Goal: Task Accomplishment & Management: Manage account settings

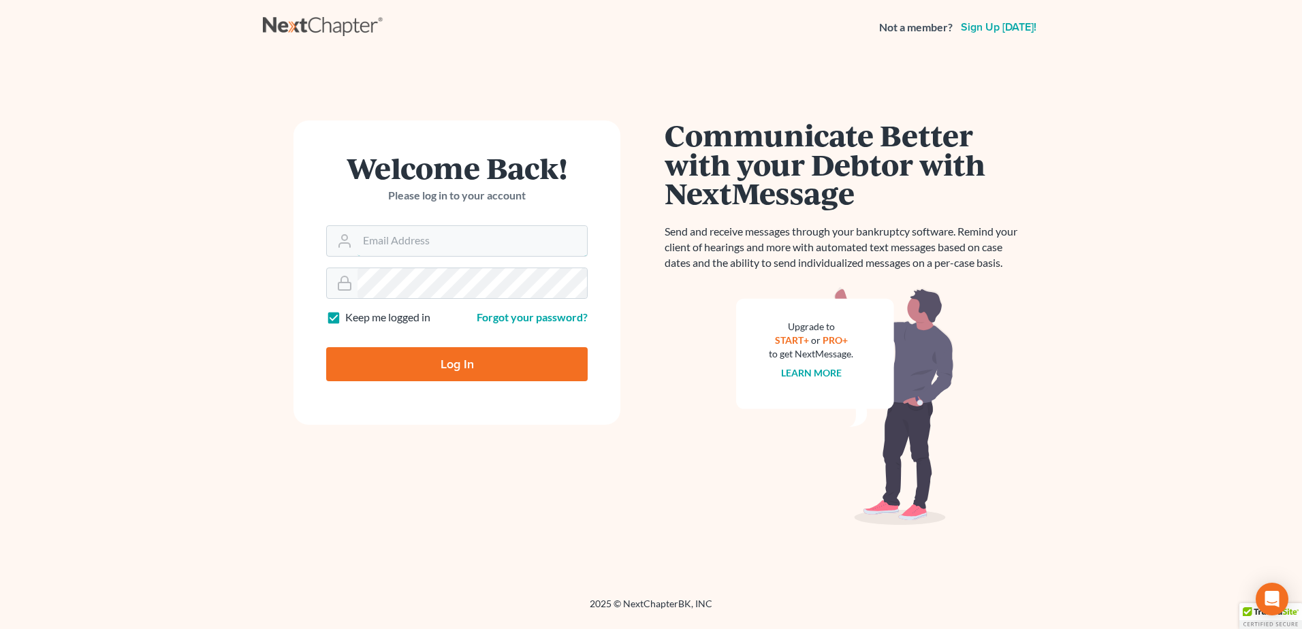
type input "[EMAIL_ADDRESS][DOMAIN_NAME]"
click at [396, 362] on input "Log In" at bounding box center [457, 364] width 262 height 34
type input "Thinking..."
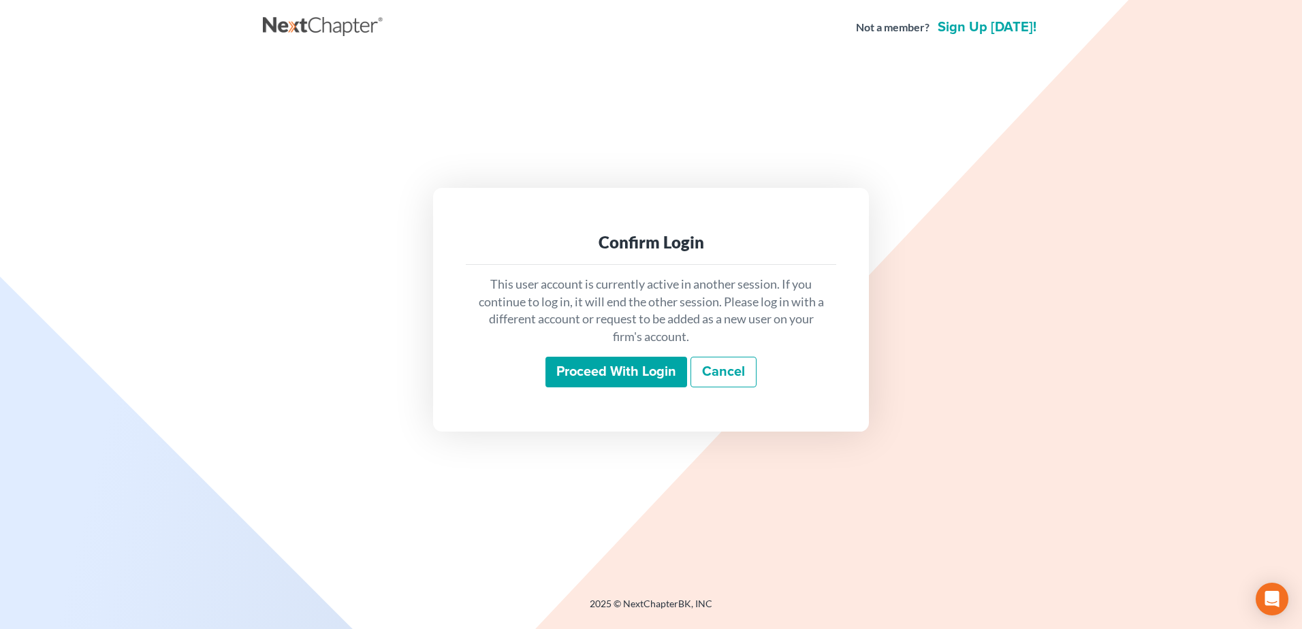
click at [597, 379] on input "Proceed with login" at bounding box center [617, 372] width 142 height 31
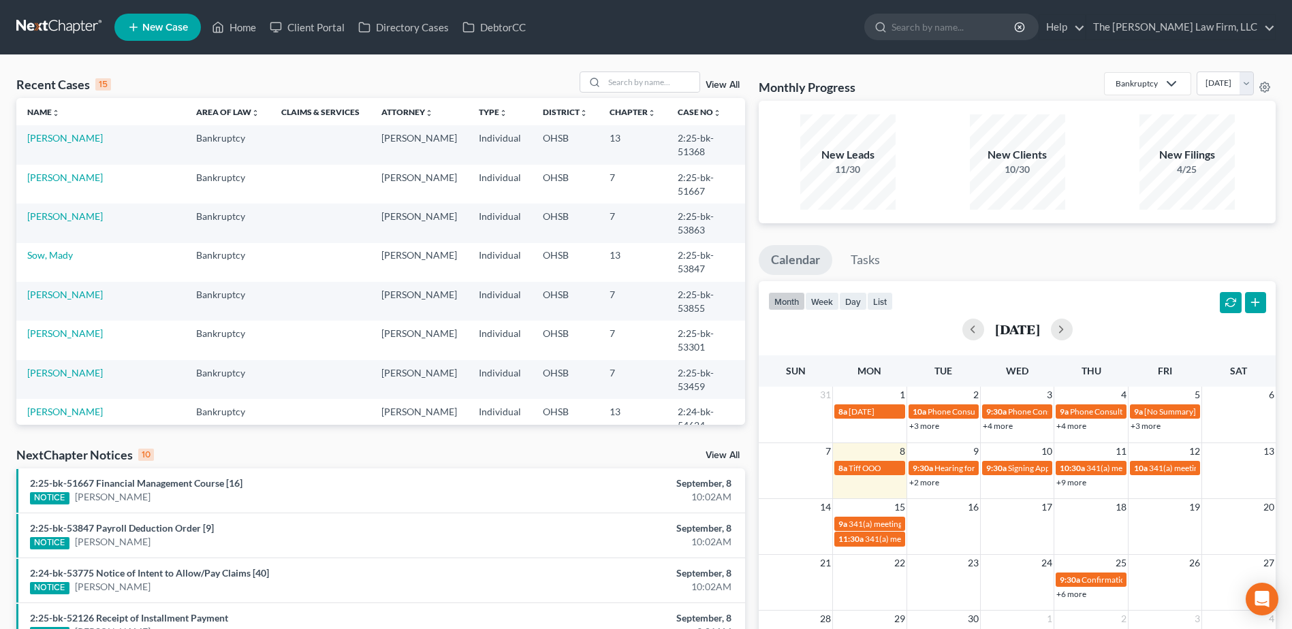
click at [720, 456] on link "View All" at bounding box center [723, 456] width 34 height 10
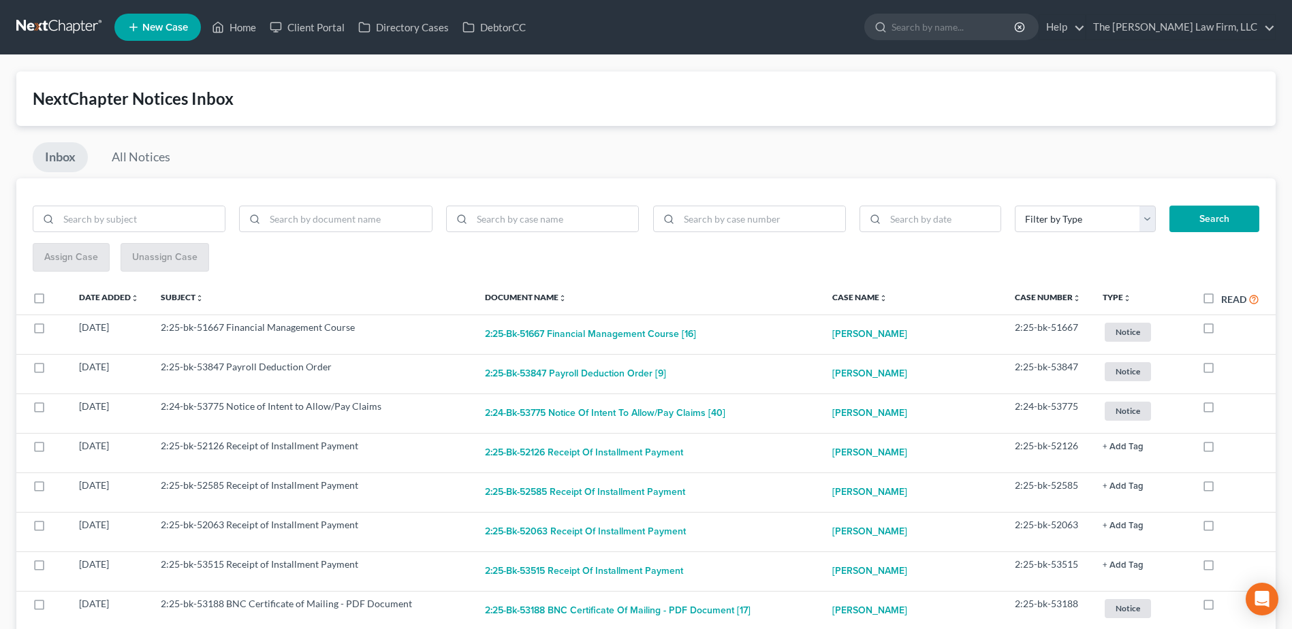
click at [1221, 301] on label "Read" at bounding box center [1240, 300] width 38 height 16
click at [1227, 300] on input "Read" at bounding box center [1231, 296] width 9 height 9
checkbox input "true"
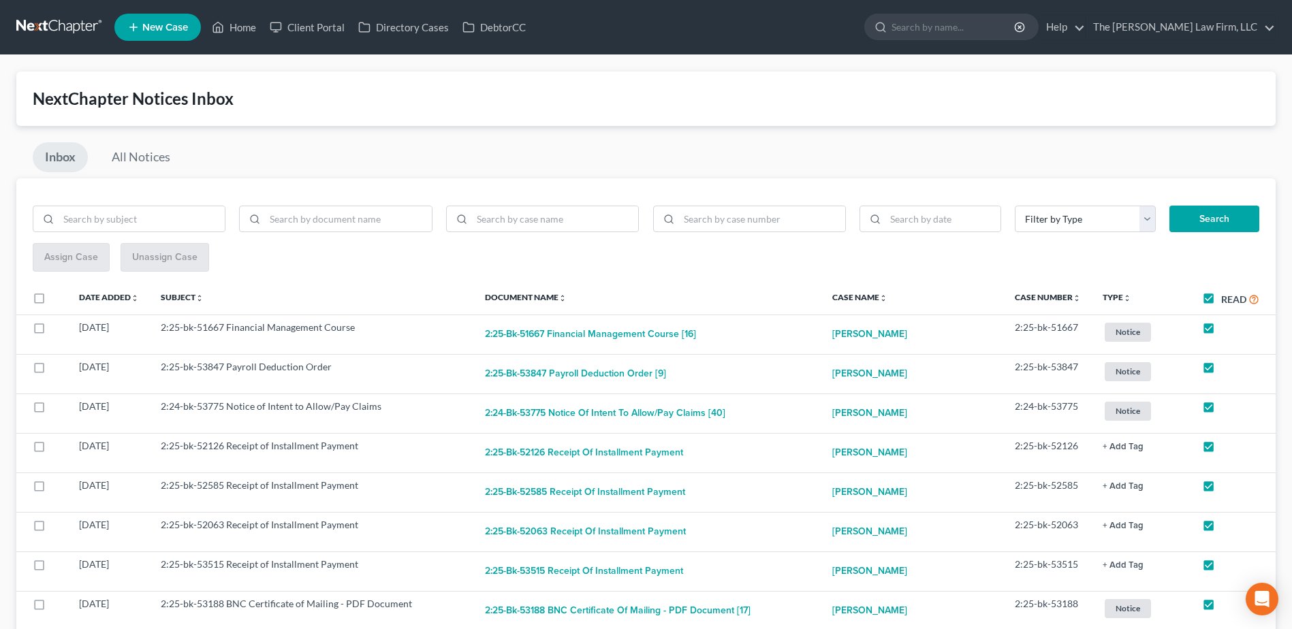
checkbox input "true"
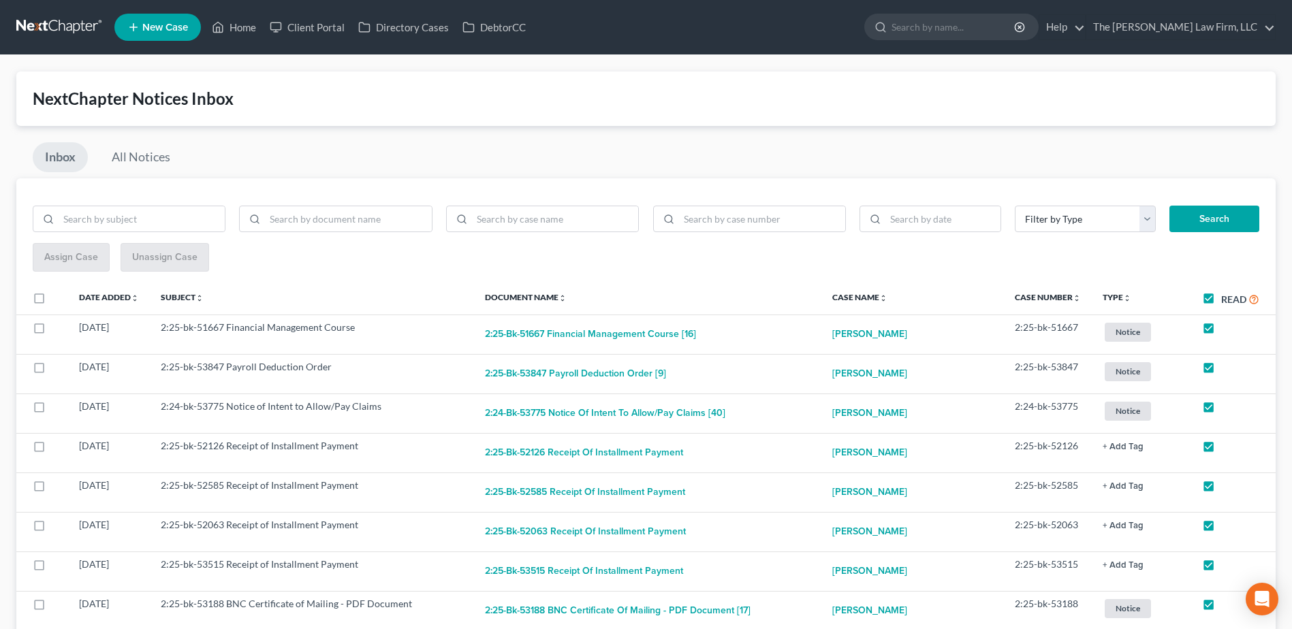
checkbox input "true"
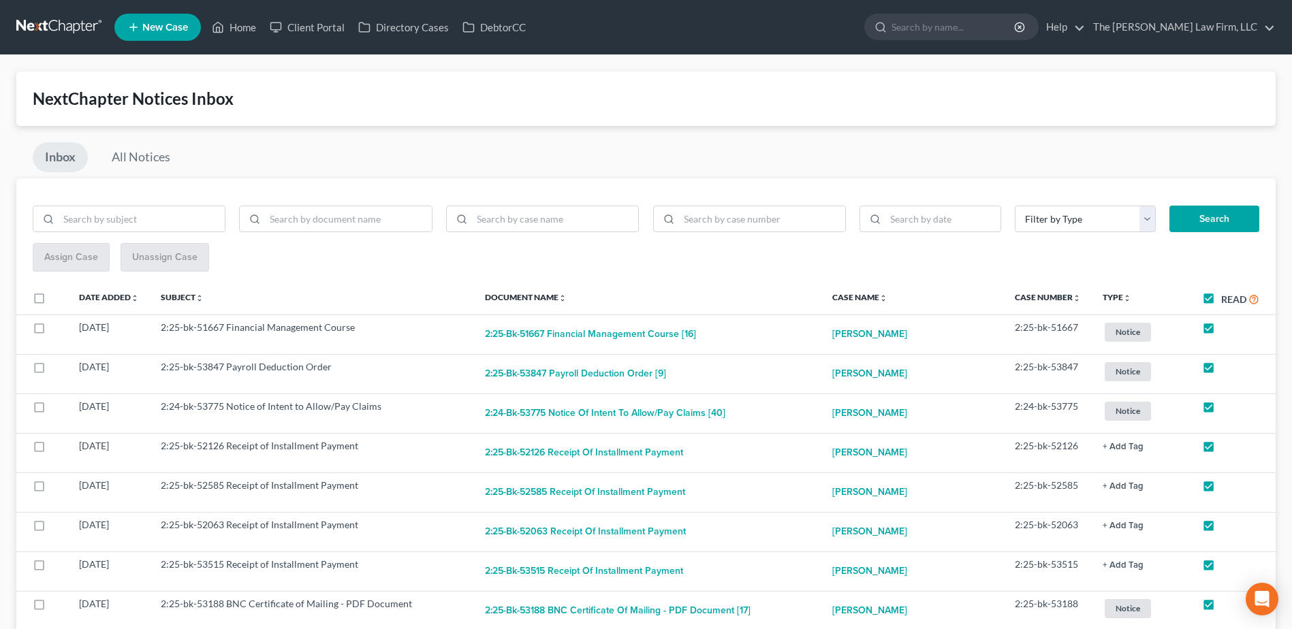
checkbox input "true"
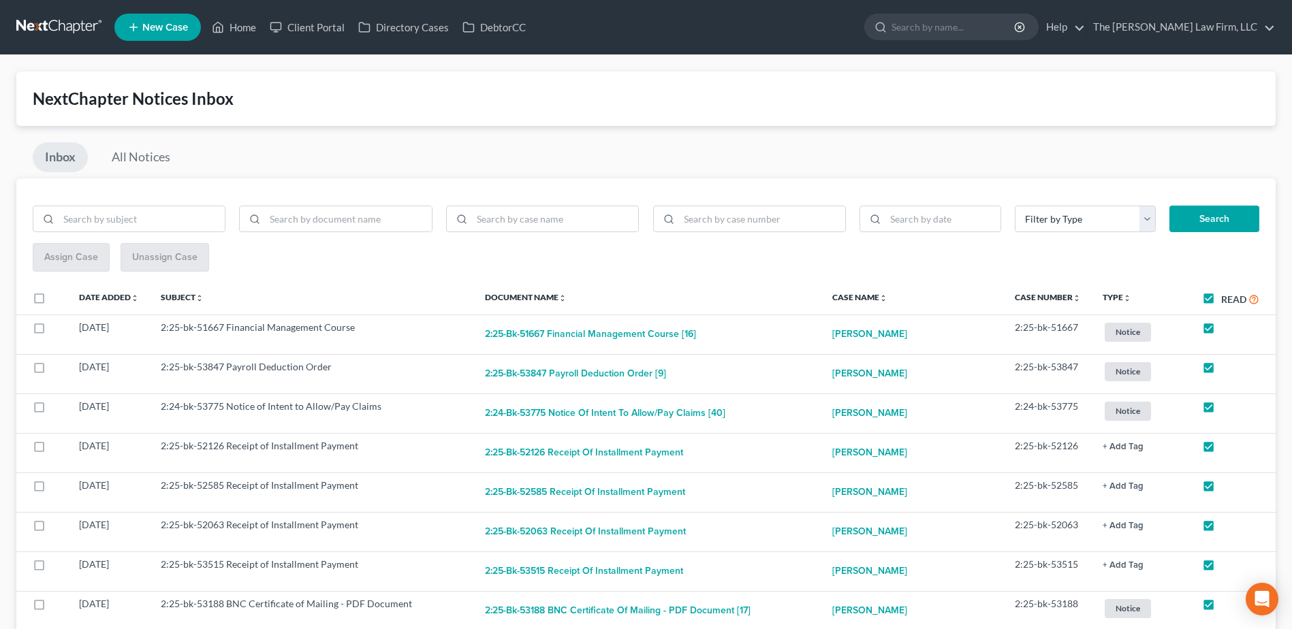
checkbox input "true"
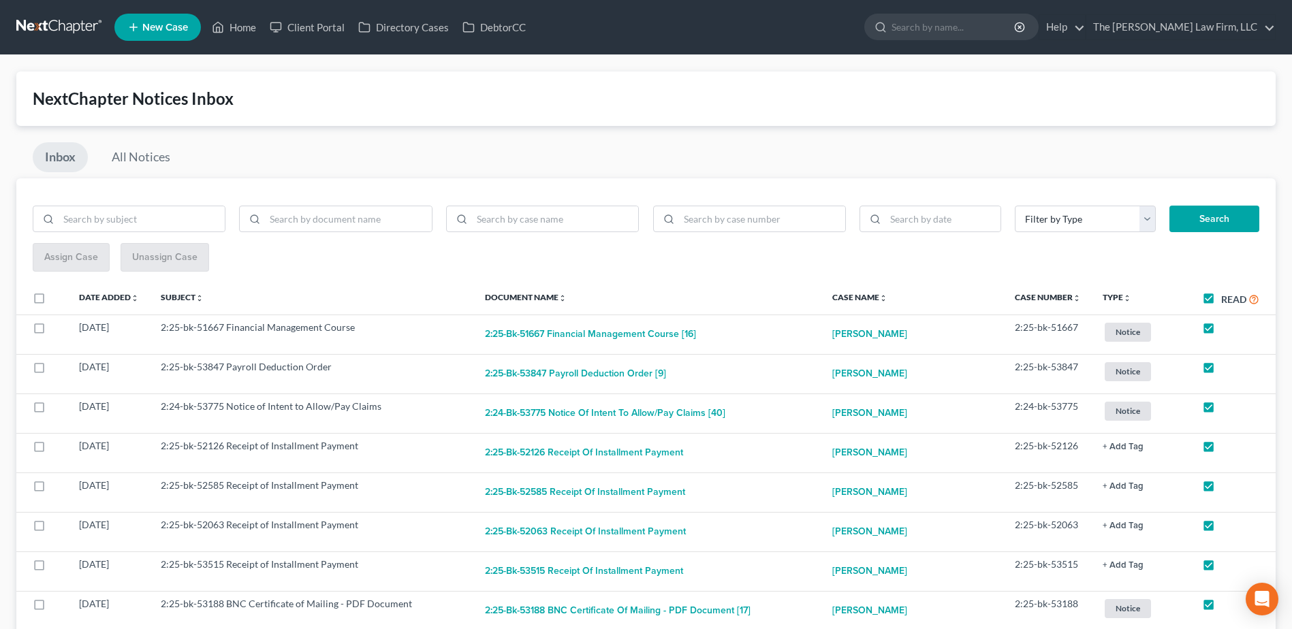
checkbox input "true"
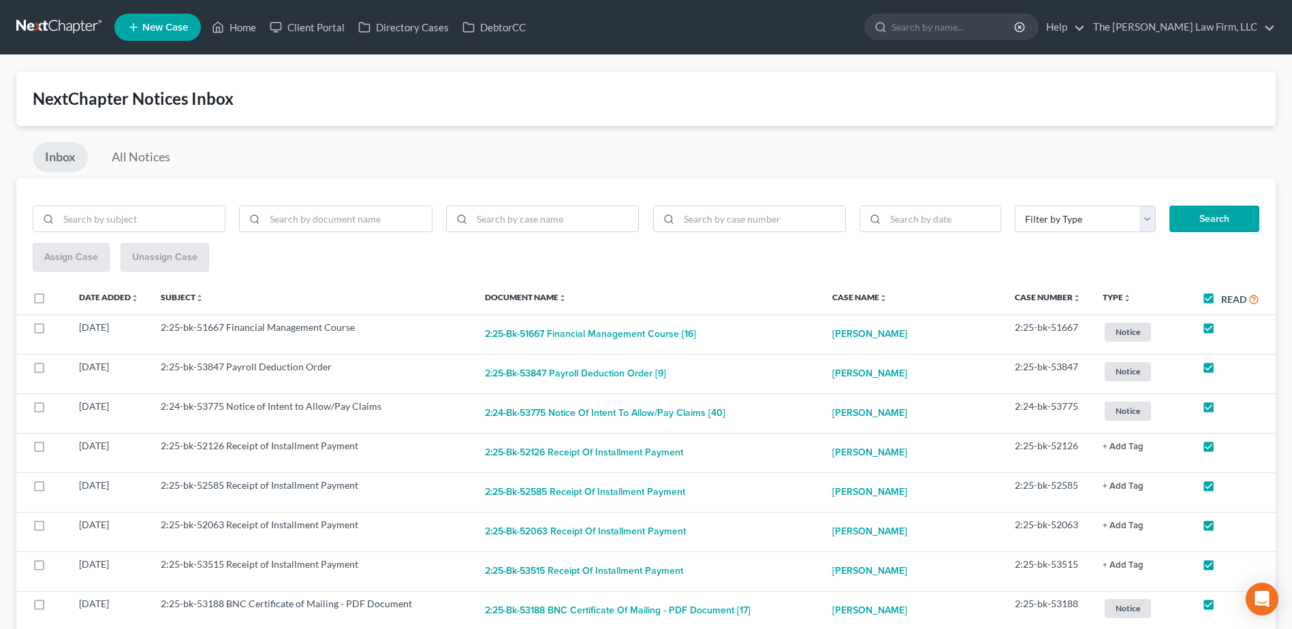
checkbox input "true"
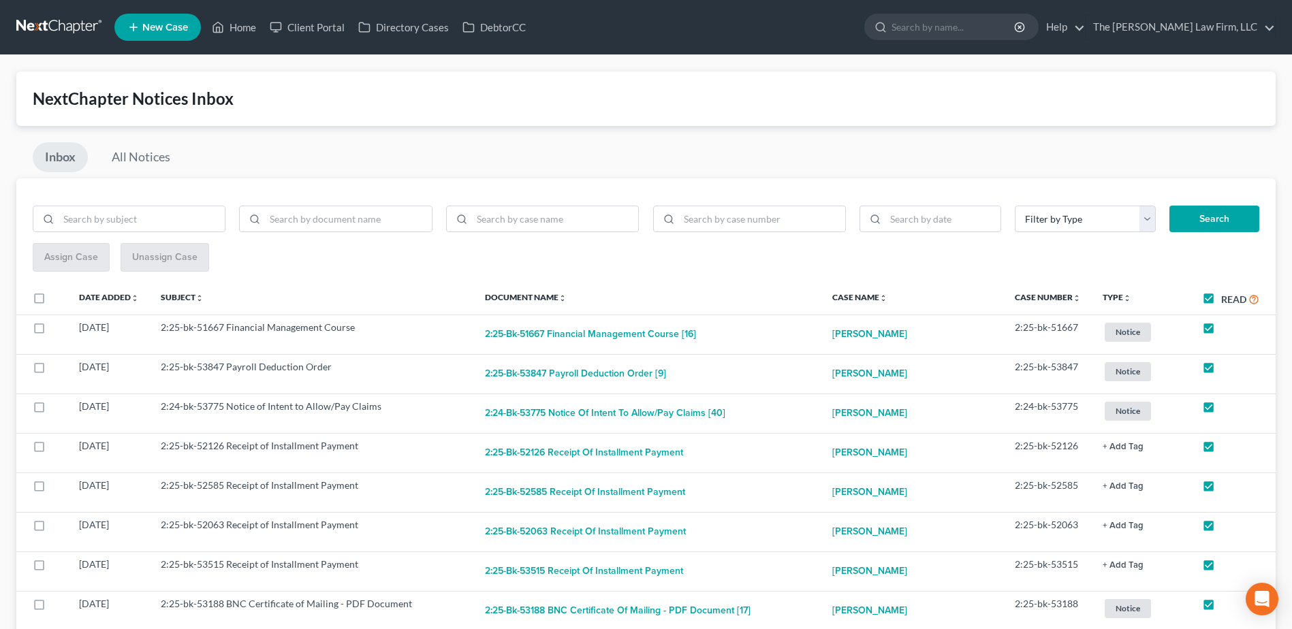
checkbox input "true"
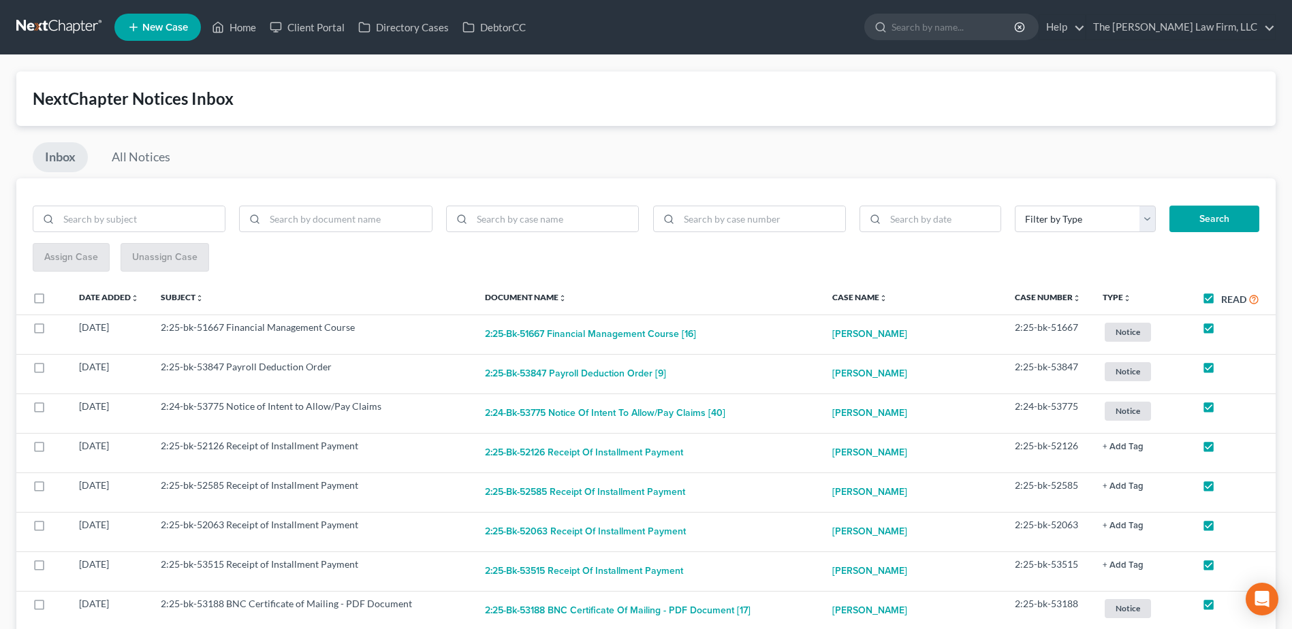
checkbox input "true"
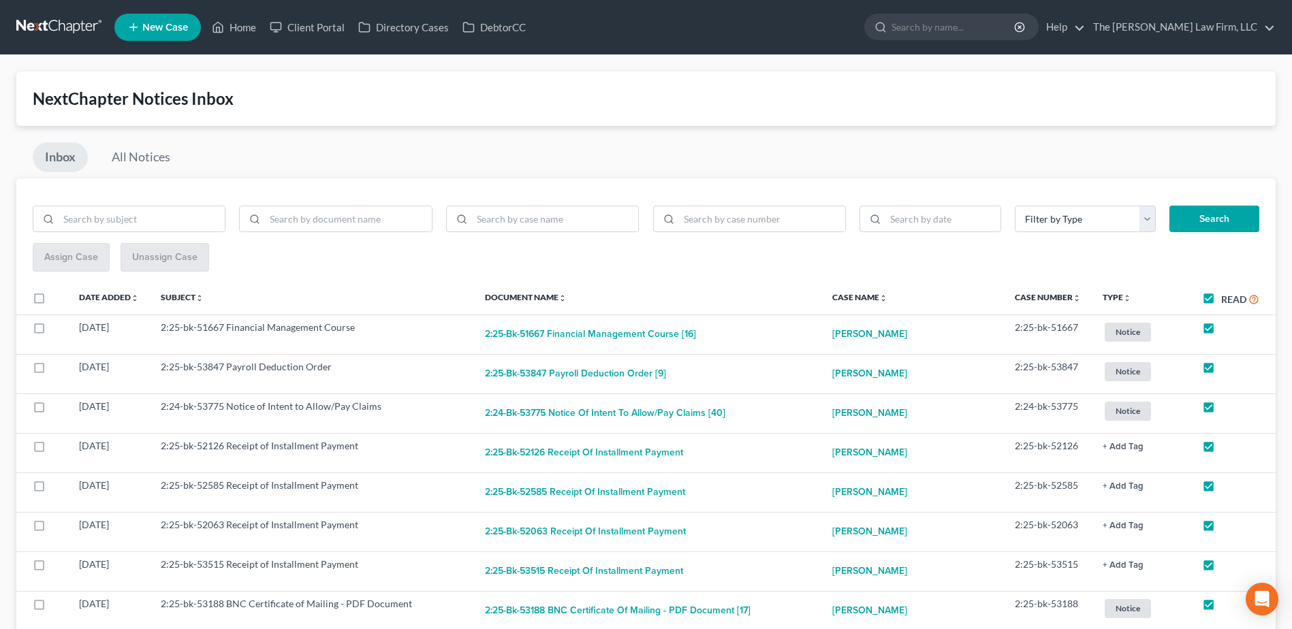
checkbox input "true"
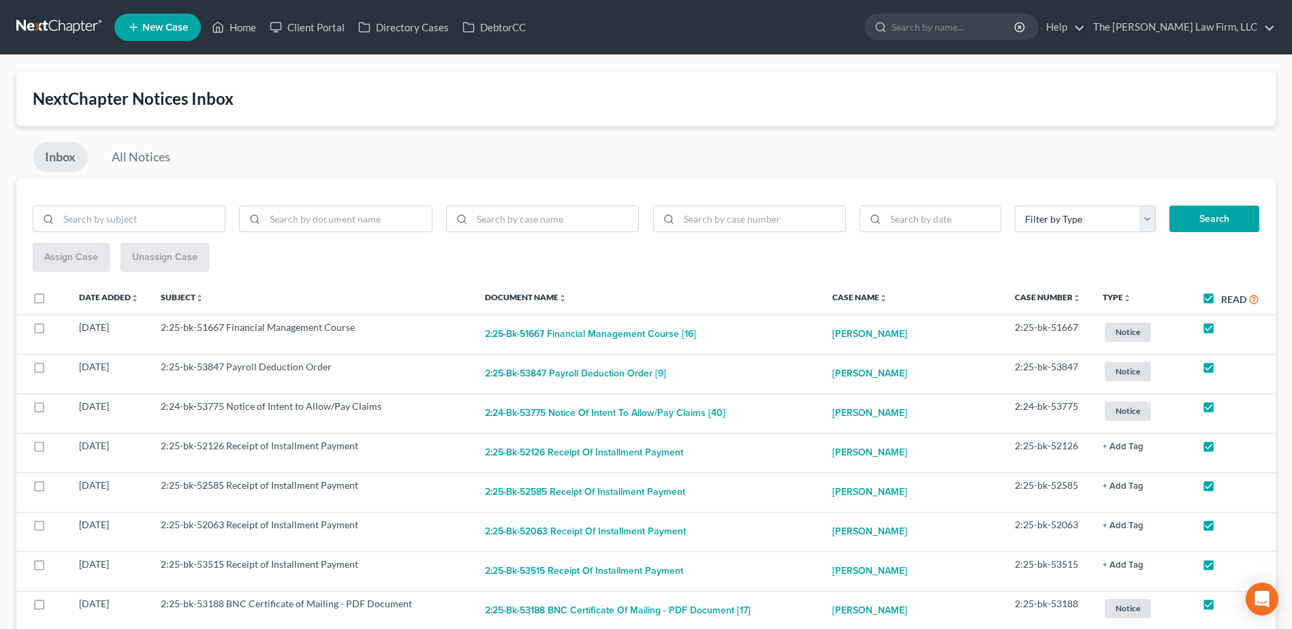
checkbox input "true"
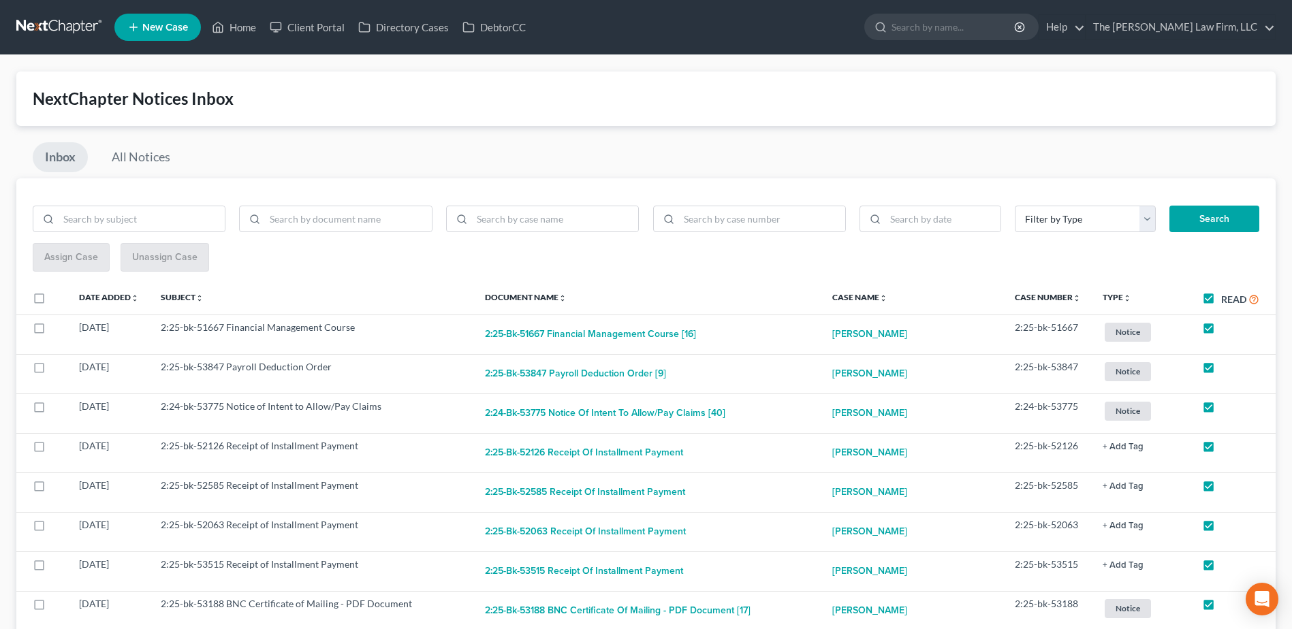
checkbox input "true"
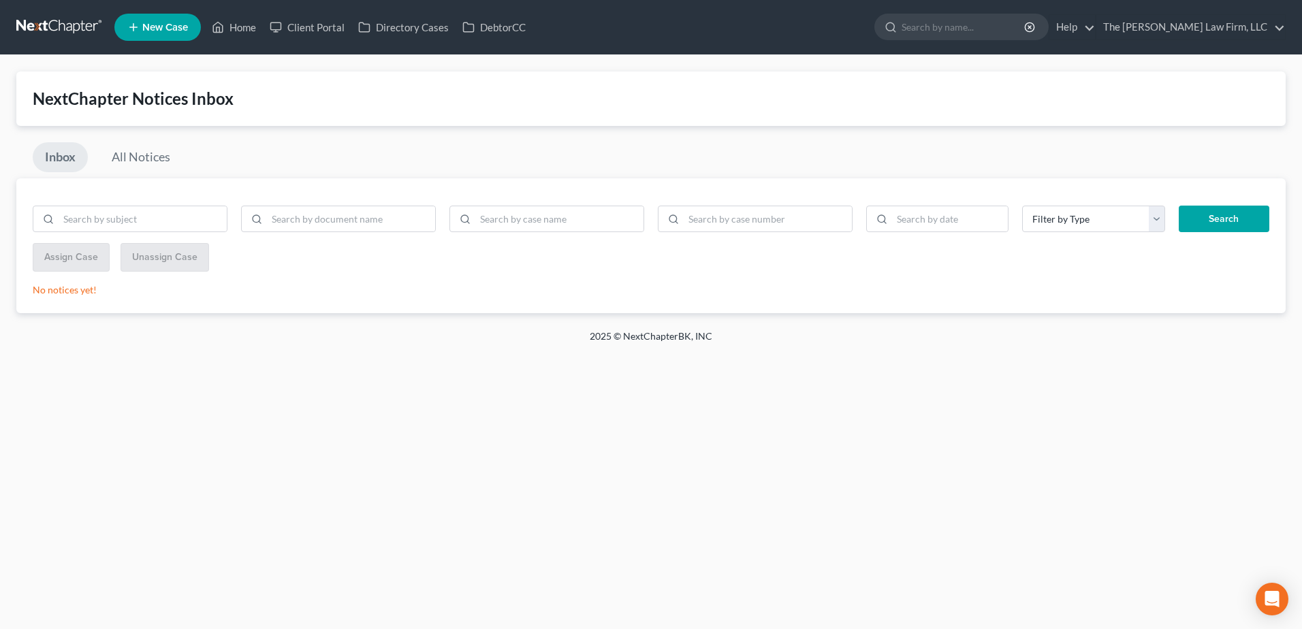
click at [37, 26] on link at bounding box center [59, 27] width 87 height 25
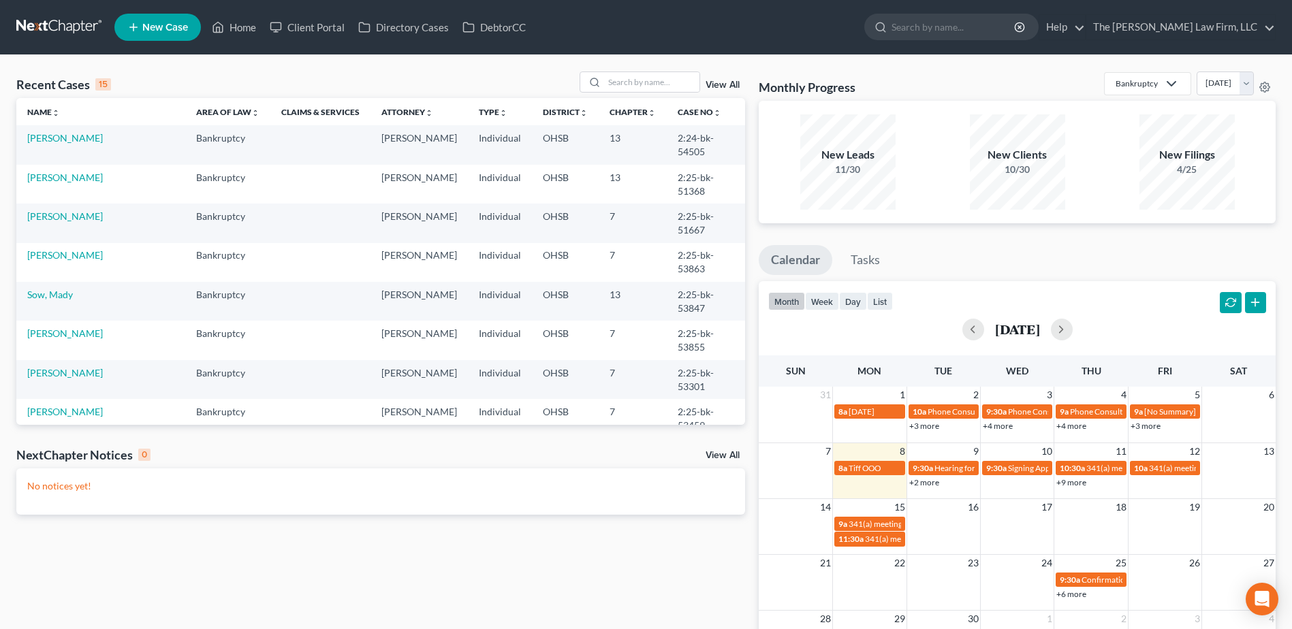
click at [638, 70] on div "Recent Cases 15 View All Name unfold_more expand_more expand_less Area of Law u…" at bounding box center [646, 408] width 1292 height 707
click at [644, 84] on input "search" at bounding box center [651, 82] width 95 height 20
type input "ward"
click at [65, 139] on link "[PERSON_NAME]" at bounding box center [65, 138] width 76 height 12
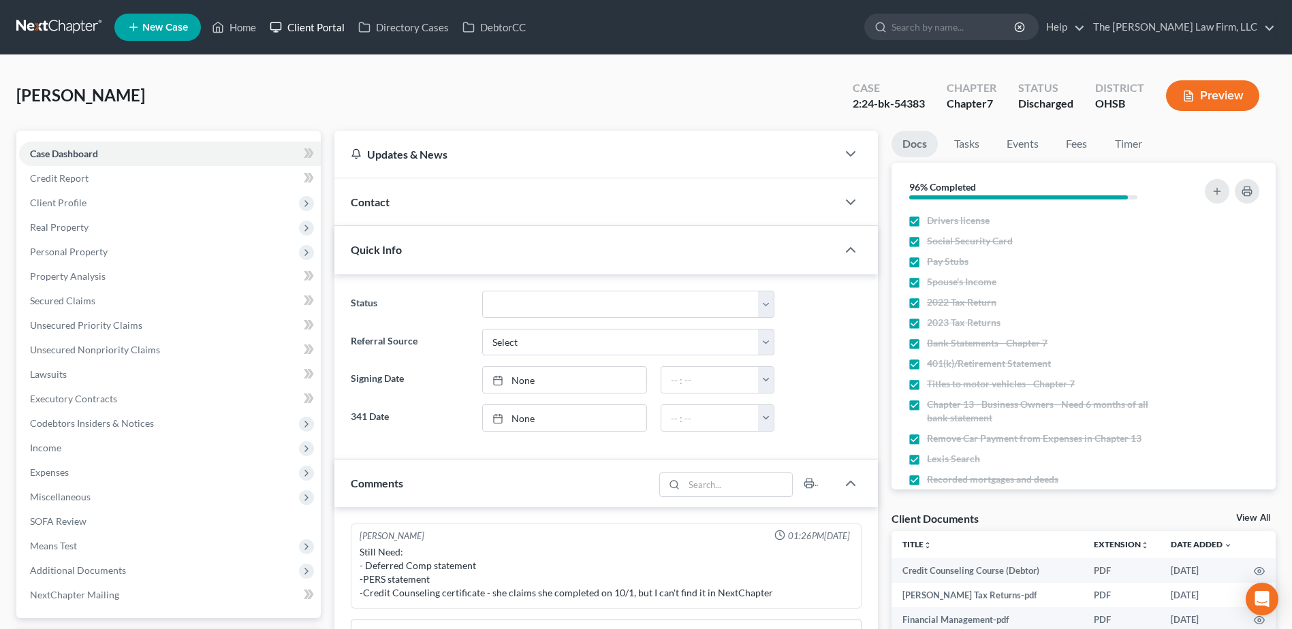
scroll to position [328, 0]
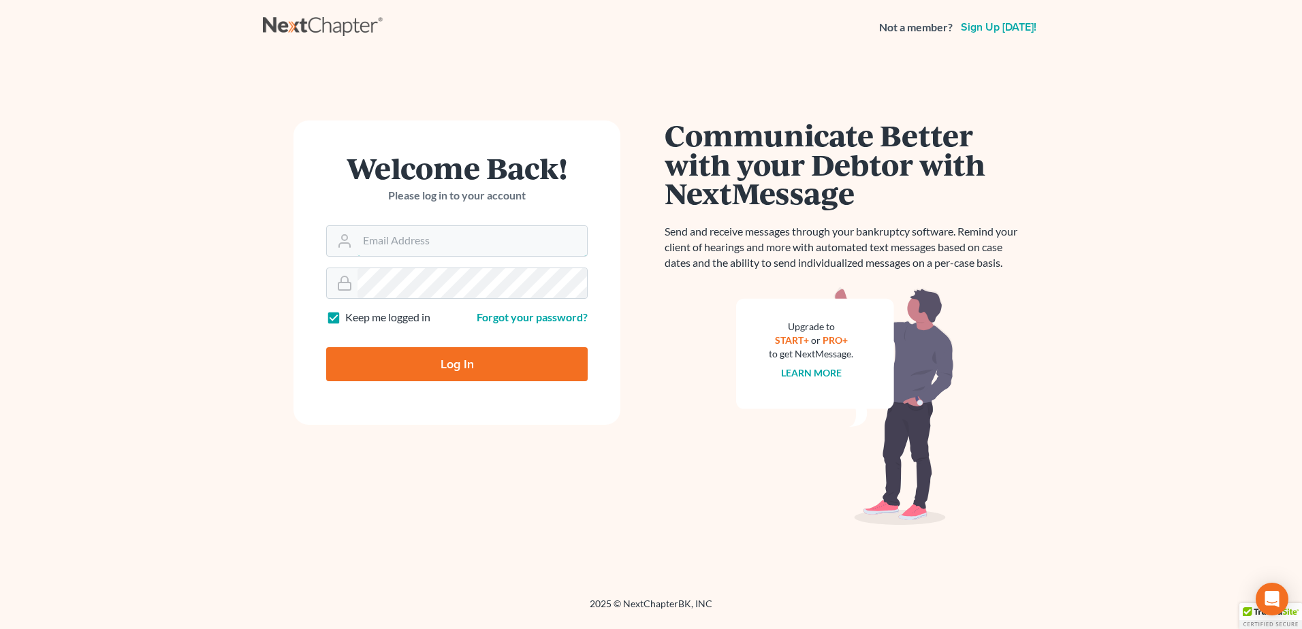
type input "[EMAIL_ADDRESS][DOMAIN_NAME]"
click at [464, 358] on input "Log In" at bounding box center [457, 364] width 262 height 34
type input "Thinking..."
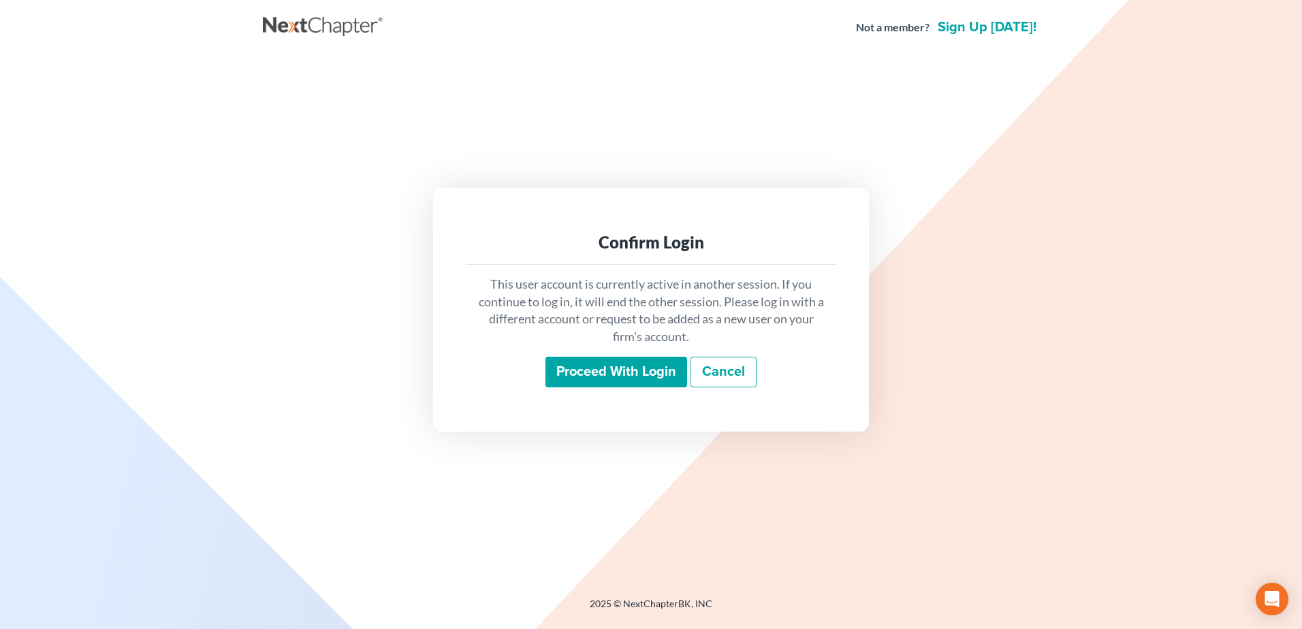
click at [605, 383] on input "Proceed with login" at bounding box center [617, 372] width 142 height 31
